Goal: Transaction & Acquisition: Purchase product/service

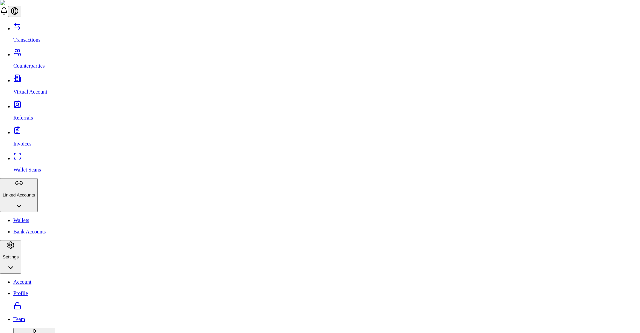
type input "**"
select select "***"
select select "****"
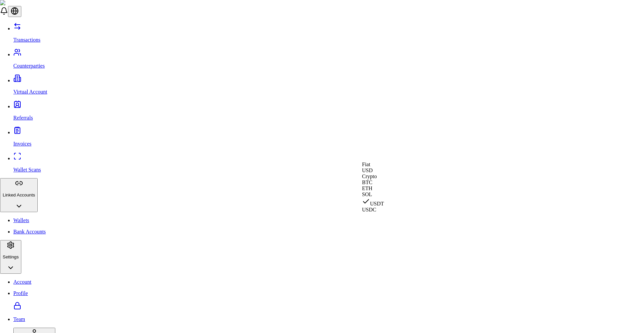
select select "****"
